Goal: Task Accomplishment & Management: Use online tool/utility

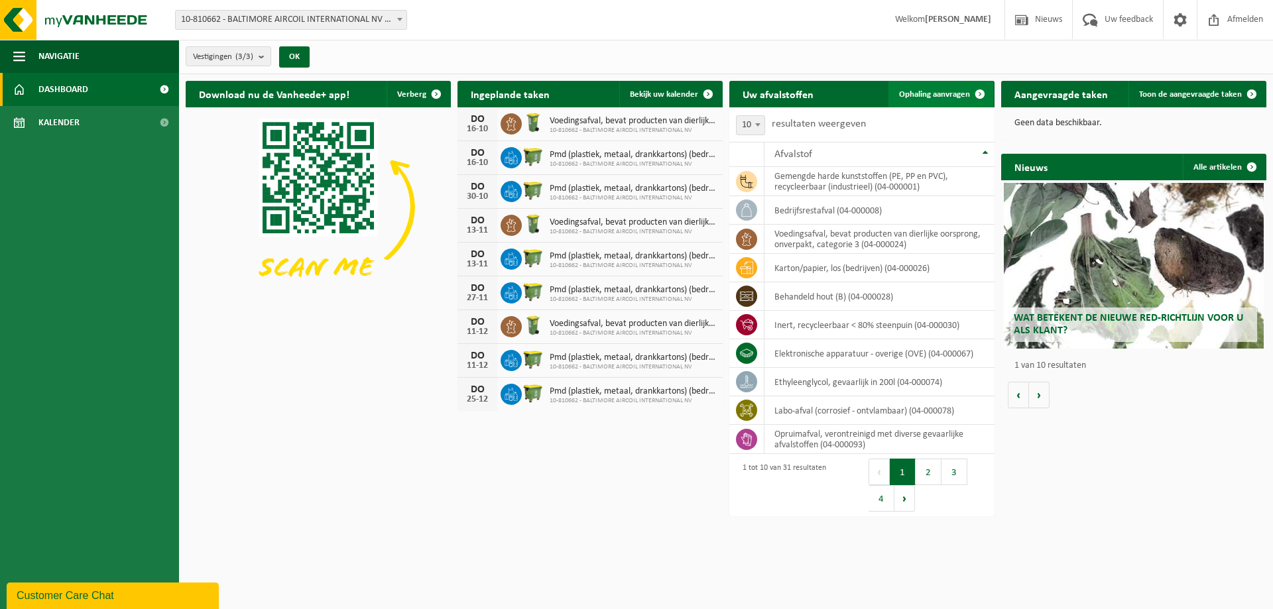
click at [979, 89] on span at bounding box center [980, 94] width 27 height 27
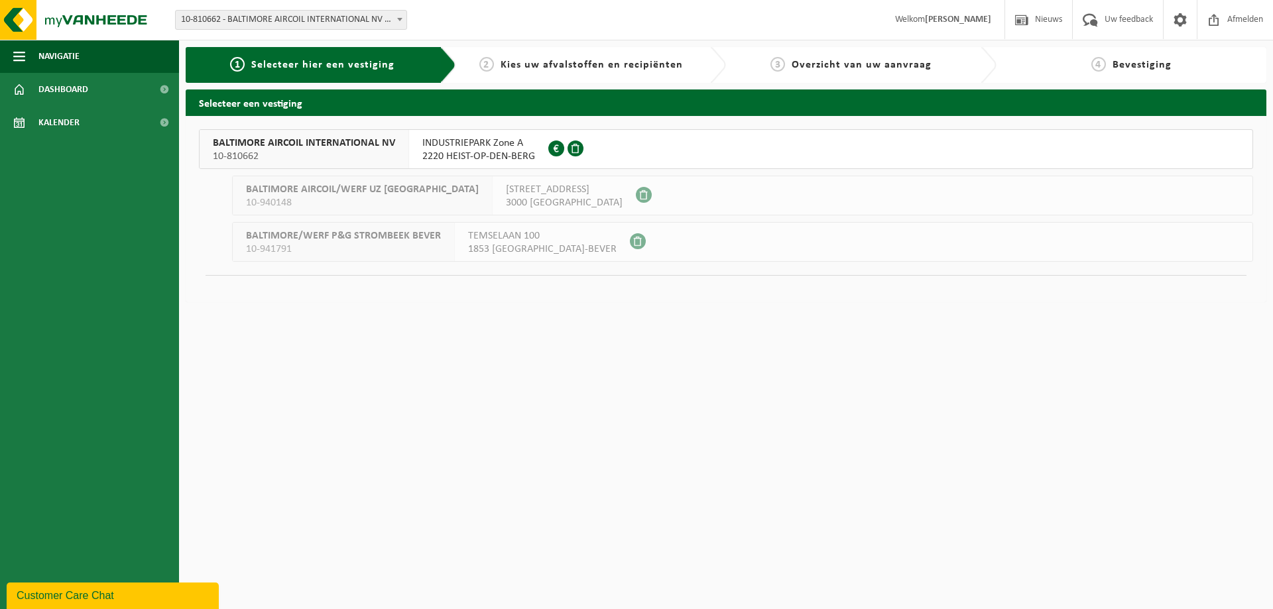
click at [278, 151] on span "10-810662" at bounding box center [304, 156] width 182 height 13
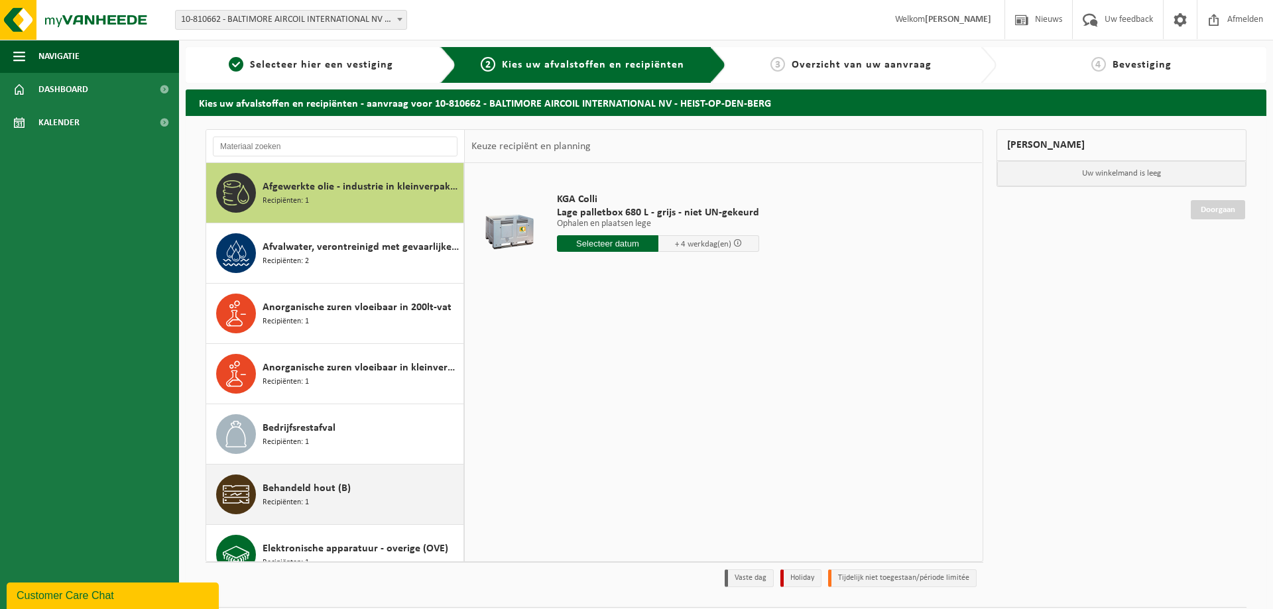
click at [304, 493] on span "Behandeld hout (B)" at bounding box center [307, 489] width 88 height 16
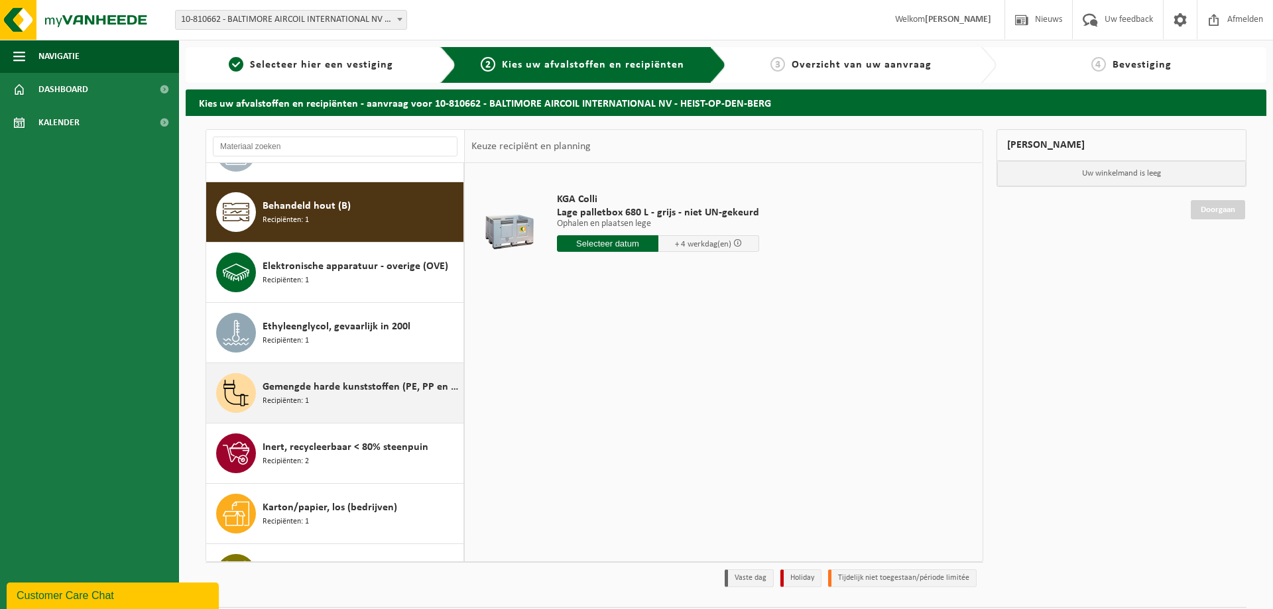
scroll to position [302, 0]
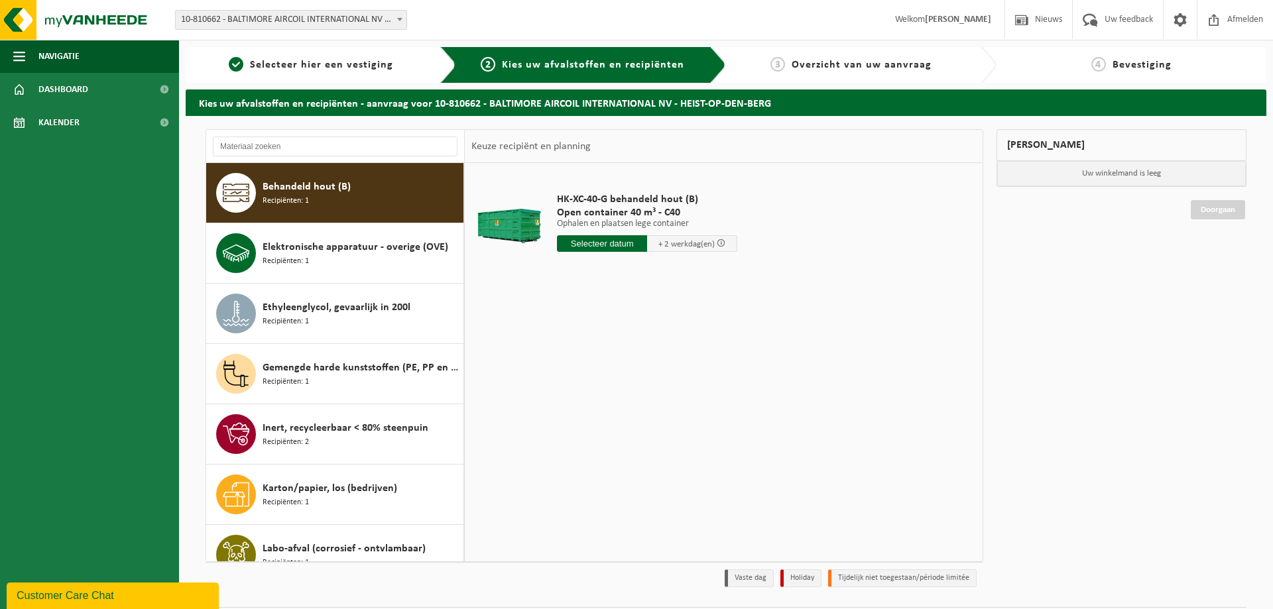
click at [589, 243] on input "text" at bounding box center [602, 243] width 90 height 17
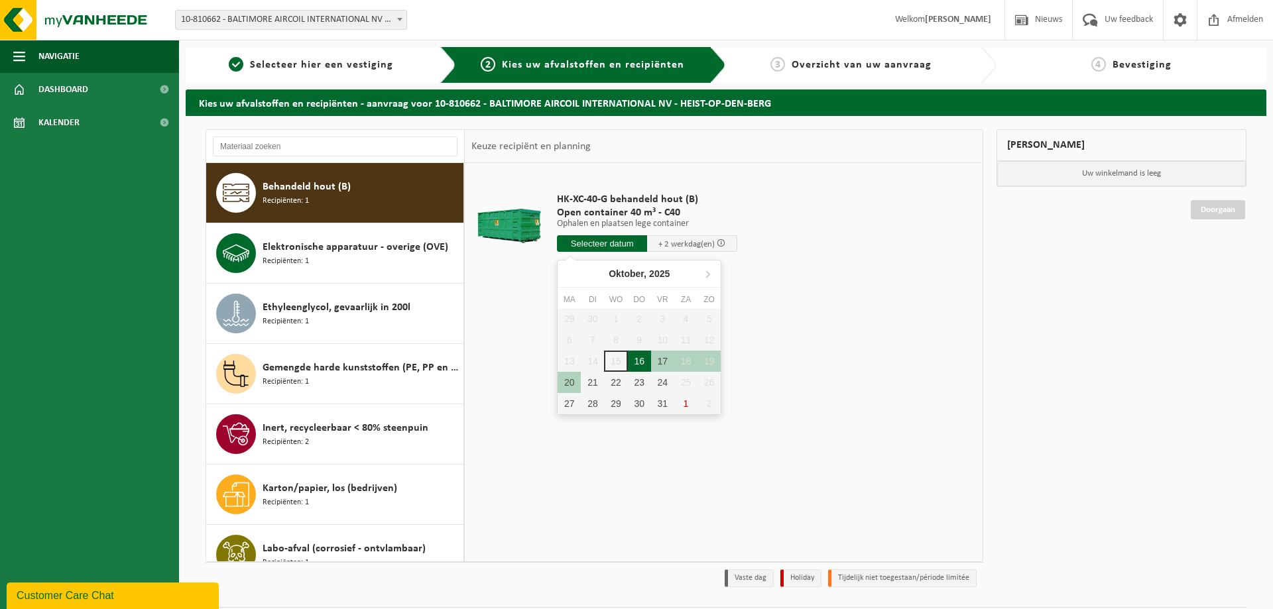
click at [642, 360] on div "16" at bounding box center [639, 361] width 23 height 21
type input "Van 2025-10-16"
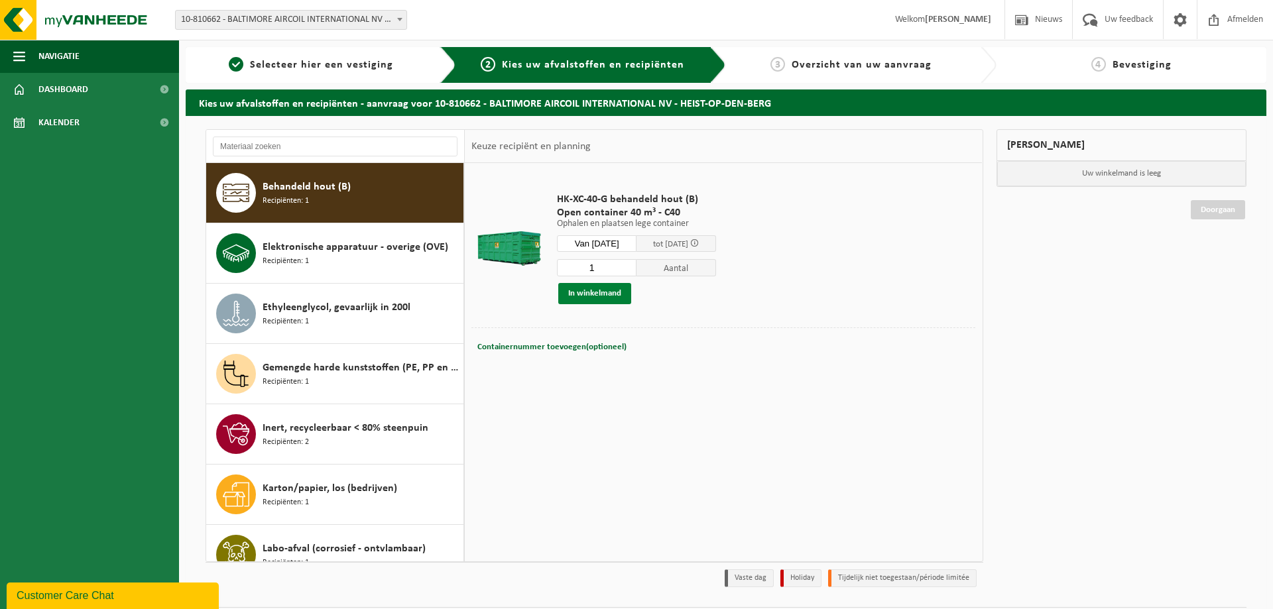
click at [588, 289] on button "In winkelmand" at bounding box center [594, 293] width 73 height 21
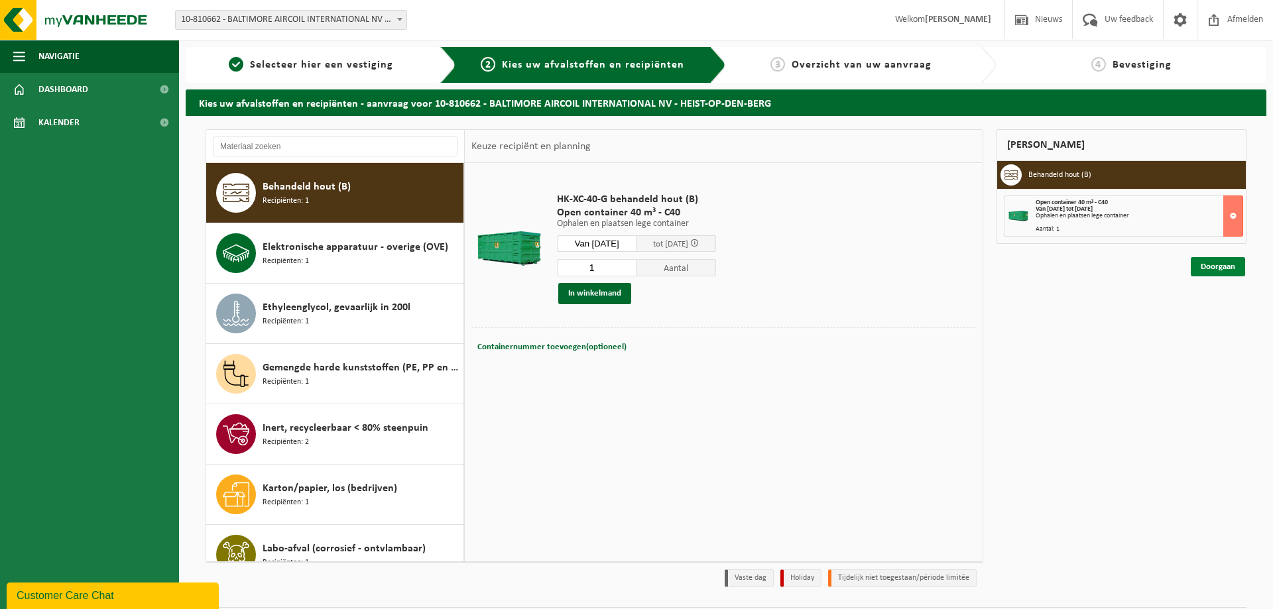
click at [1211, 265] on link "Doorgaan" at bounding box center [1218, 266] width 54 height 19
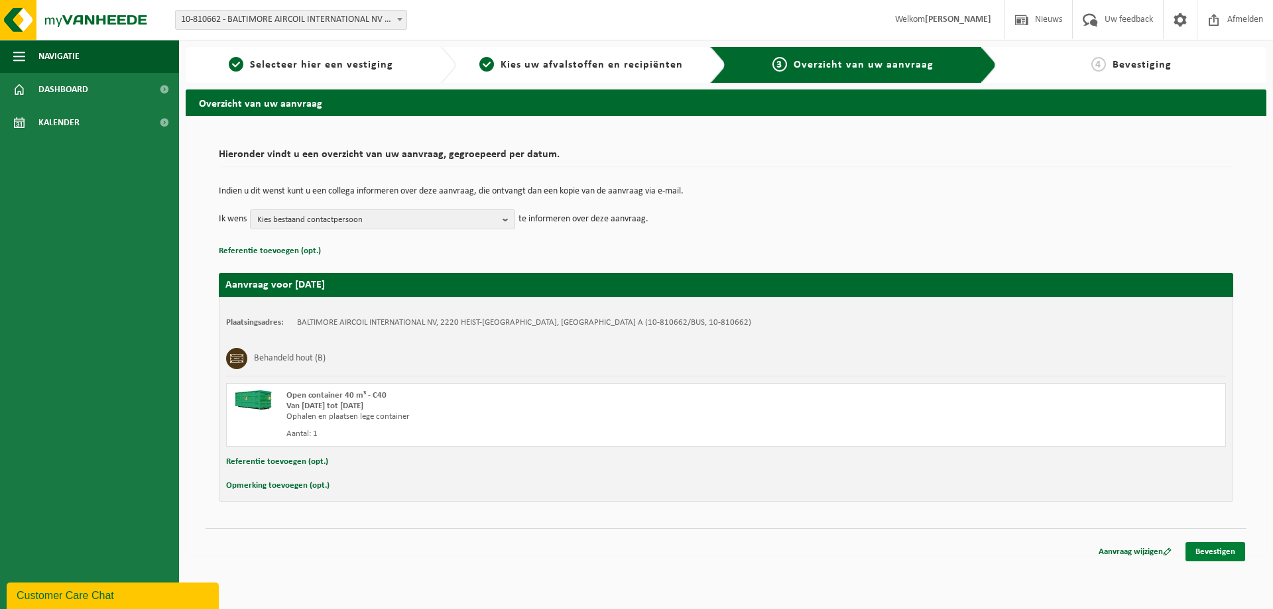
click at [1208, 552] on link "Bevestigen" at bounding box center [1216, 551] width 60 height 19
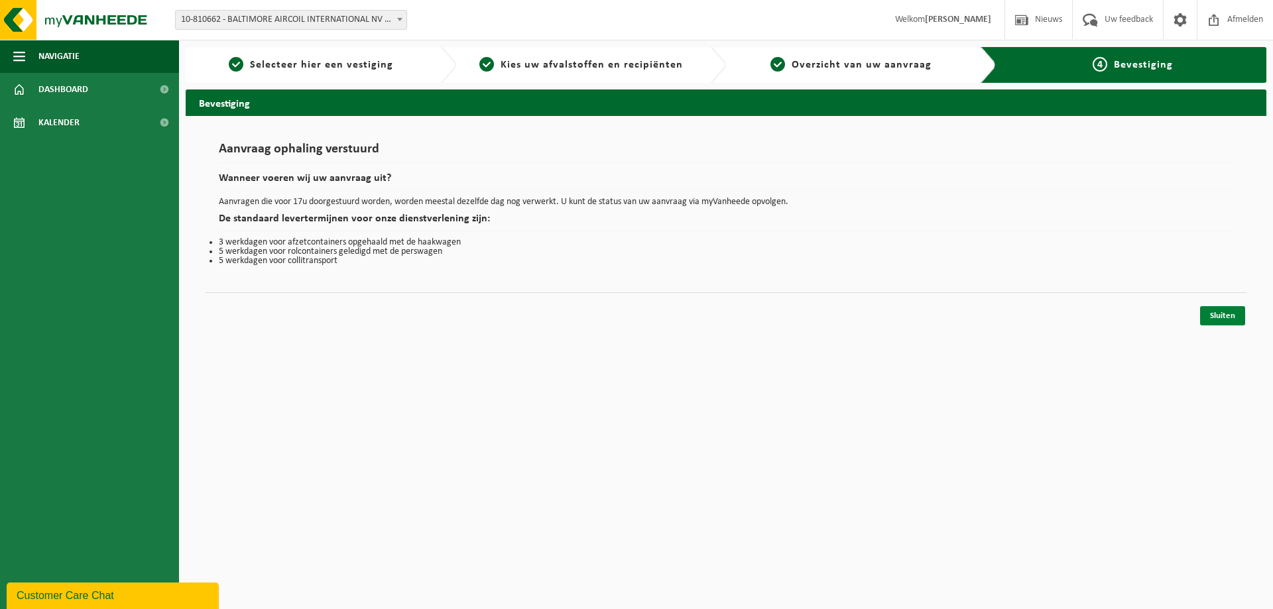
click at [1219, 318] on link "Sluiten" at bounding box center [1222, 315] width 45 height 19
